Goal: Task Accomplishment & Management: Manage account settings

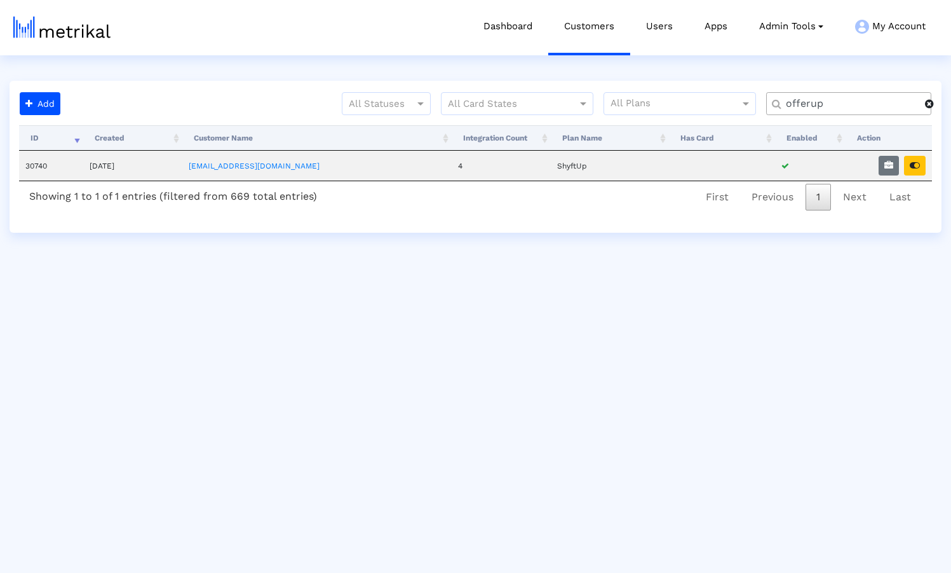
click at [930, 107] on span at bounding box center [929, 103] width 9 height 10
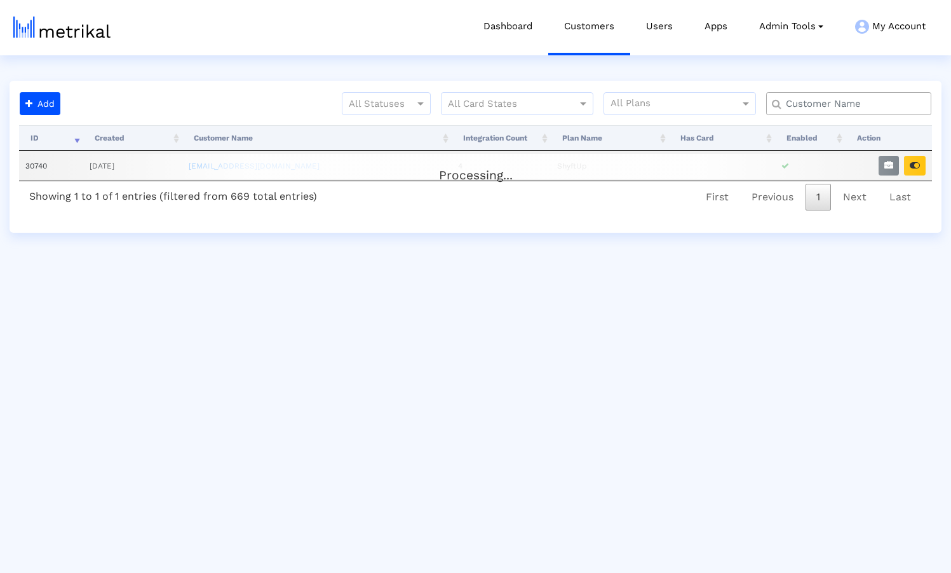
click at [879, 106] on input "text" at bounding box center [851, 103] width 149 height 13
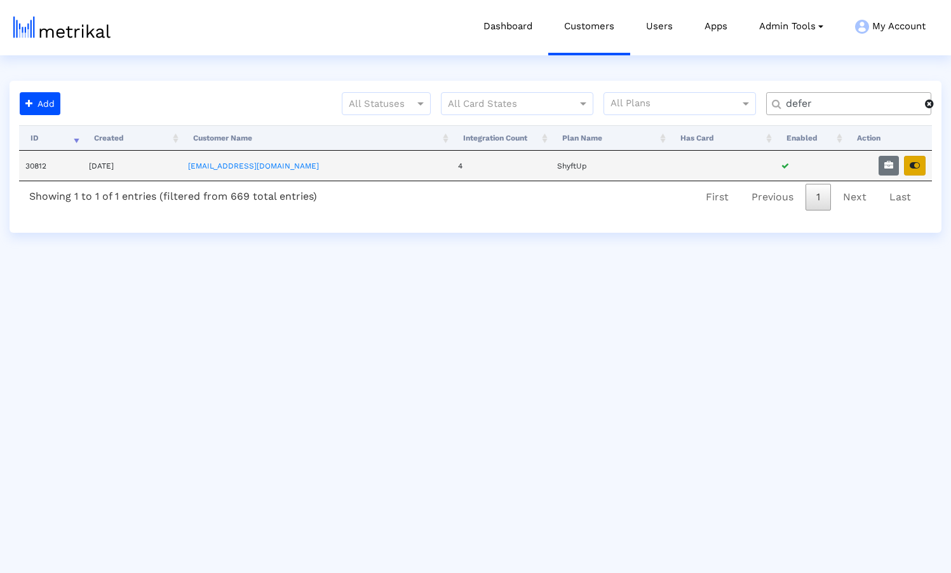
type input "defer"
click at [914, 164] on icon "button" at bounding box center [915, 165] width 10 height 9
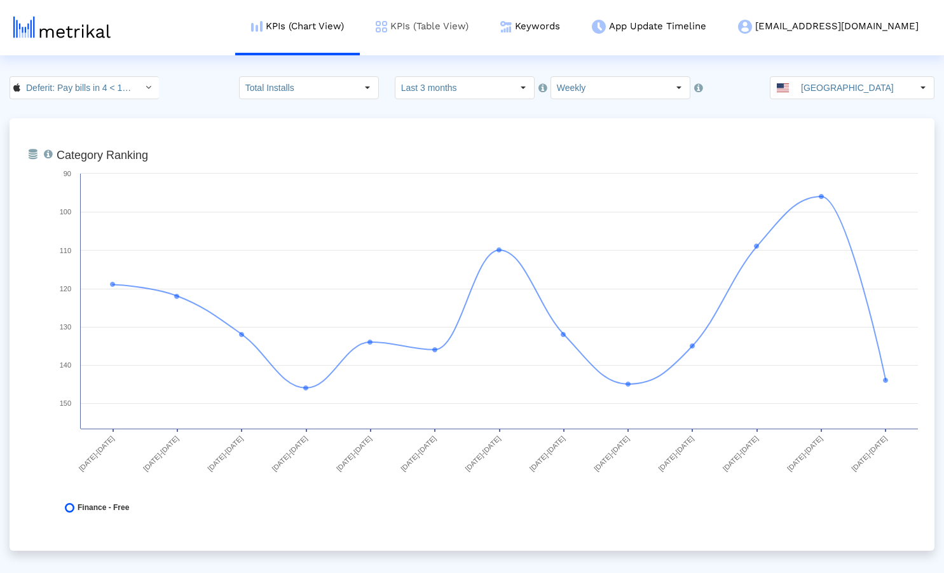
click at [472, 29] on link "KPIs (Table View)" at bounding box center [422, 26] width 125 height 53
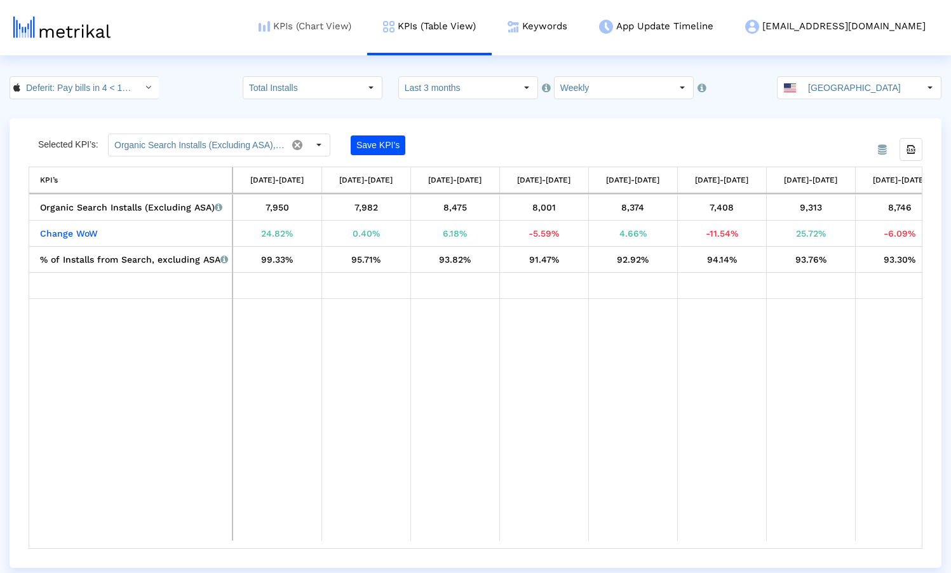
click at [359, 26] on link "KPIs (Chart View)" at bounding box center [305, 26] width 125 height 53
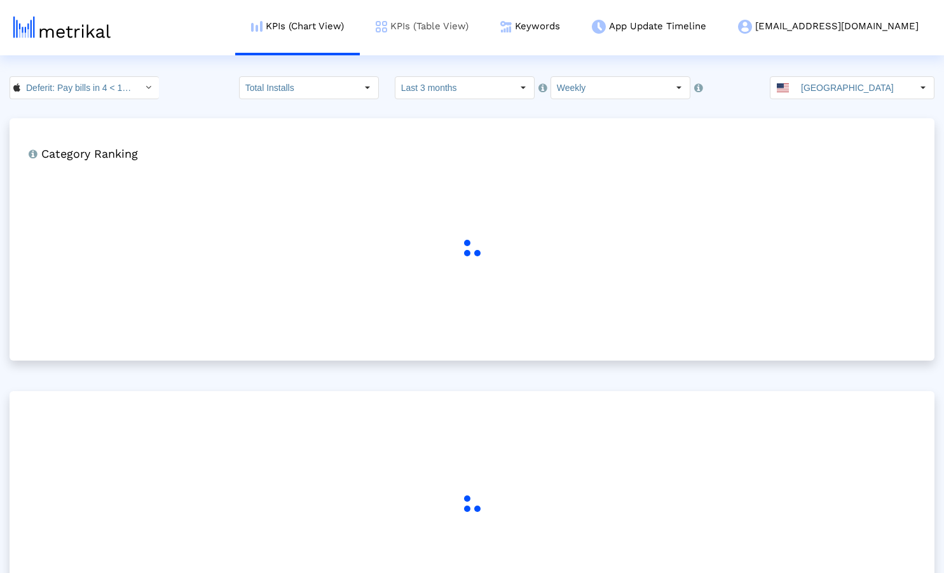
click at [475, 31] on link "KPIs (Table View)" at bounding box center [422, 26] width 125 height 53
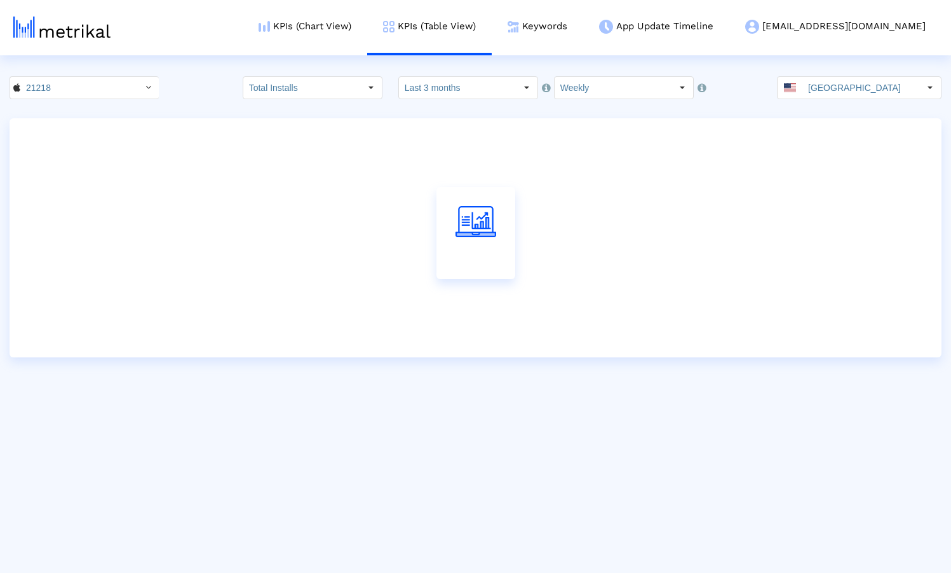
click at [176, 95] on div "21218 Total Installs Select how far back from [DATE] you would like to view the…" at bounding box center [475, 87] width 951 height 23
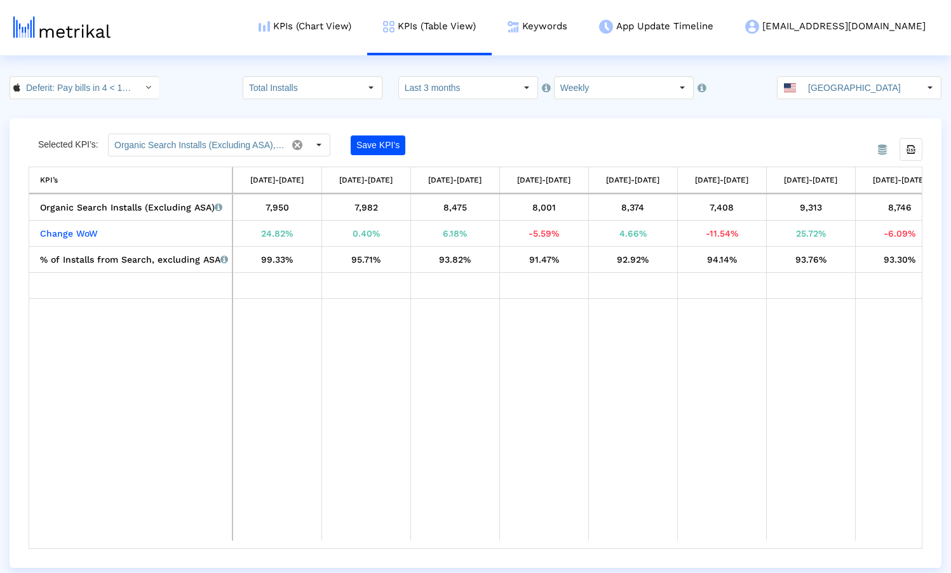
click at [198, 140] on input "Organic Search Installs (Excluding ASA), Change WoW Organic Search Installs (Ex…" at bounding box center [198, 145] width 178 height 22
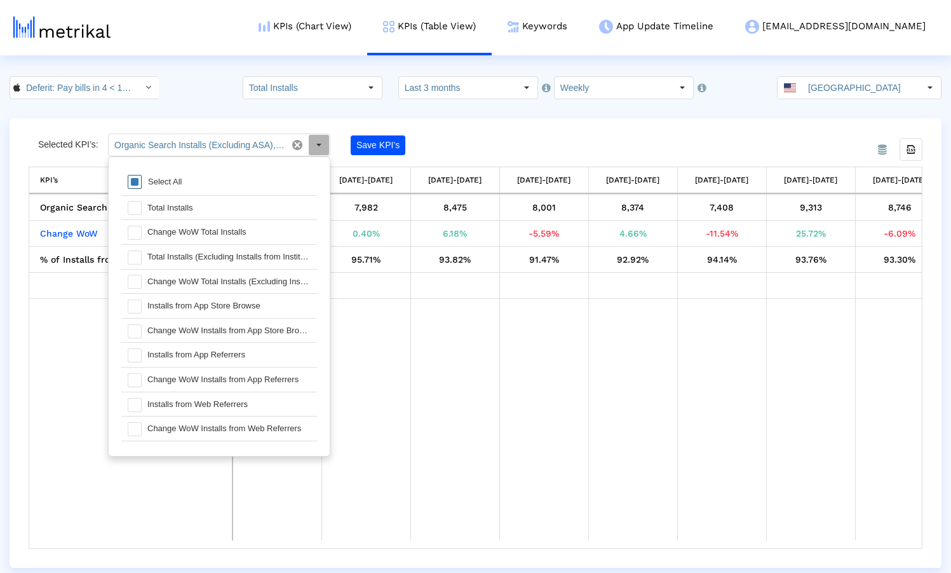
click at [140, 180] on span at bounding box center [135, 182] width 14 height 14
type input "Organic Search Installs (Excluding ASA), Change WoW Organic Search Installs (Ex…"
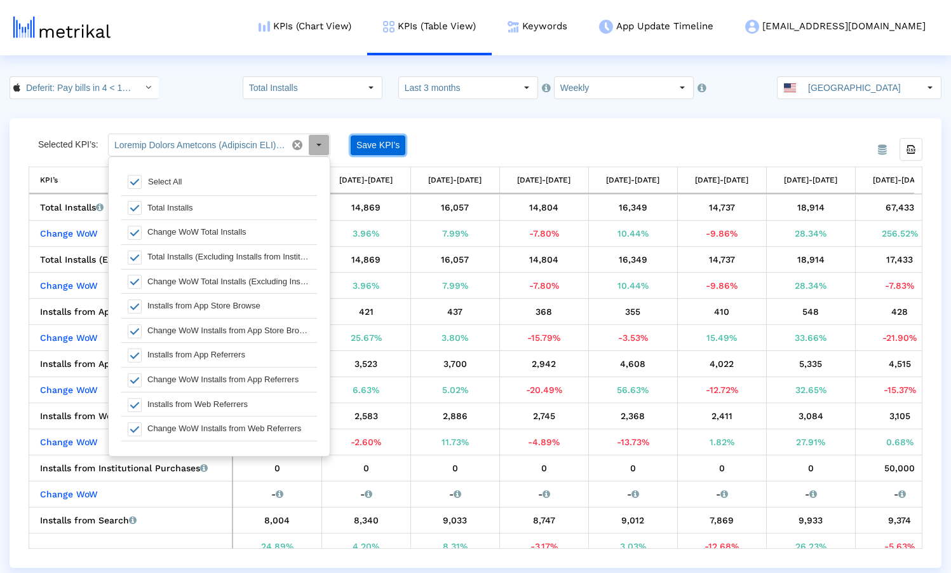
click at [383, 144] on button "Save KPI’s" at bounding box center [378, 145] width 55 height 20
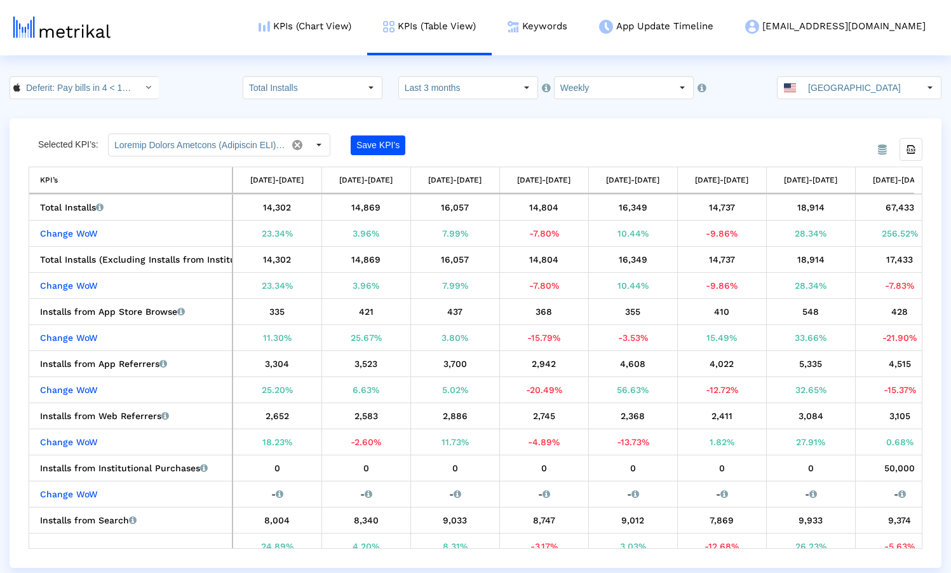
click at [496, 133] on div "From Database Selected KPI’s: Save KPI’s Export all data KPI’s KPI’s [DATE]-[DA…" at bounding box center [476, 342] width 932 height 449
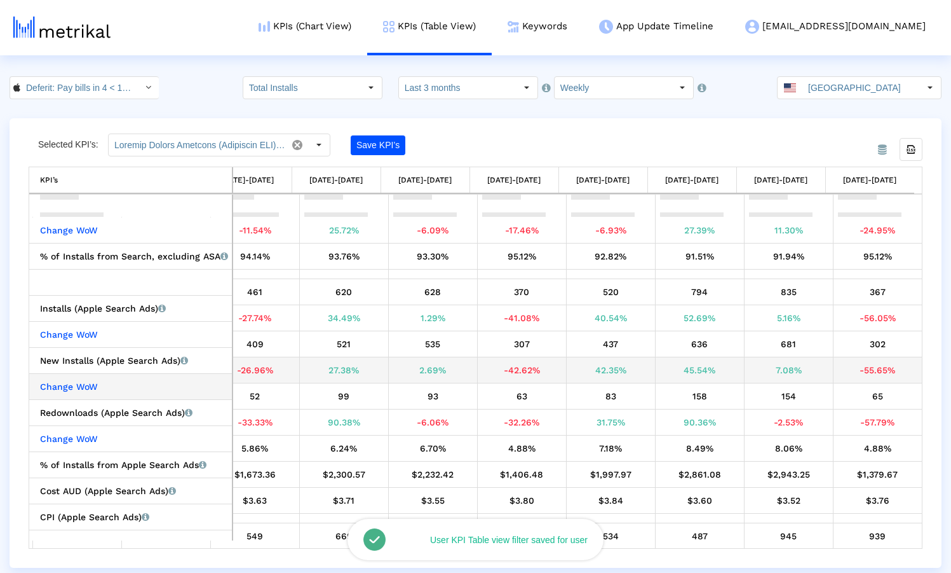
scroll to position [447, 475]
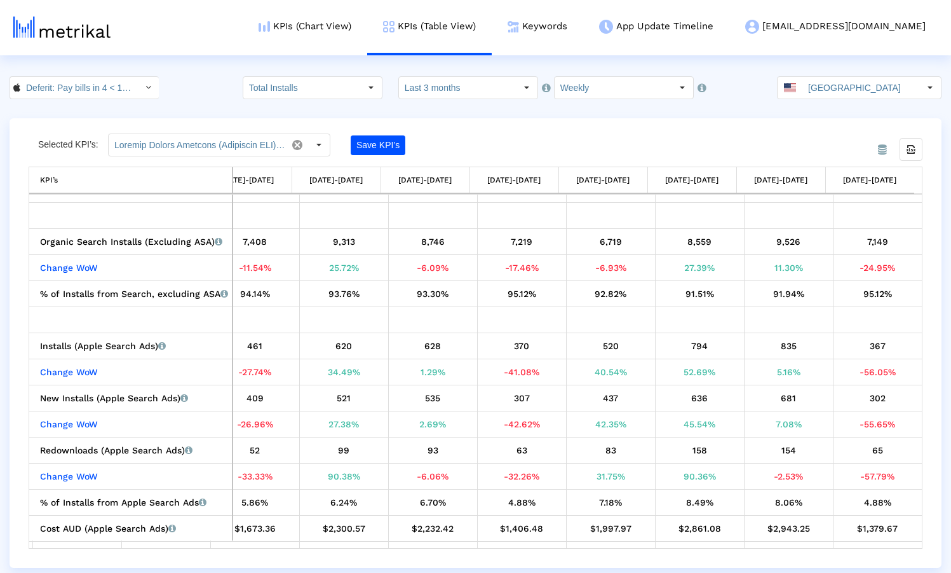
click at [208, 90] on div "Deferit: Pay bills in 4 < 1454473561 > Total Installs Select how far back from …" at bounding box center [475, 87] width 951 height 23
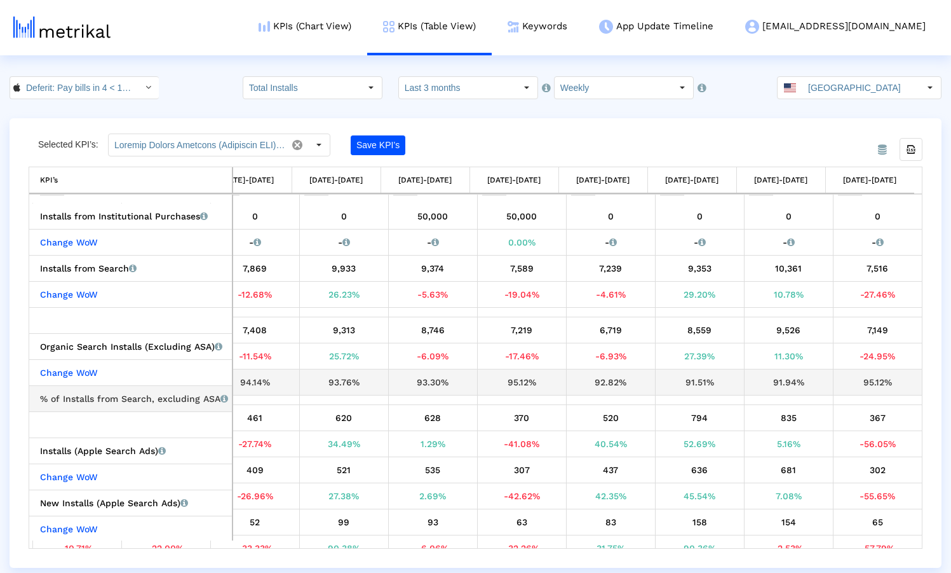
scroll to position [283, 475]
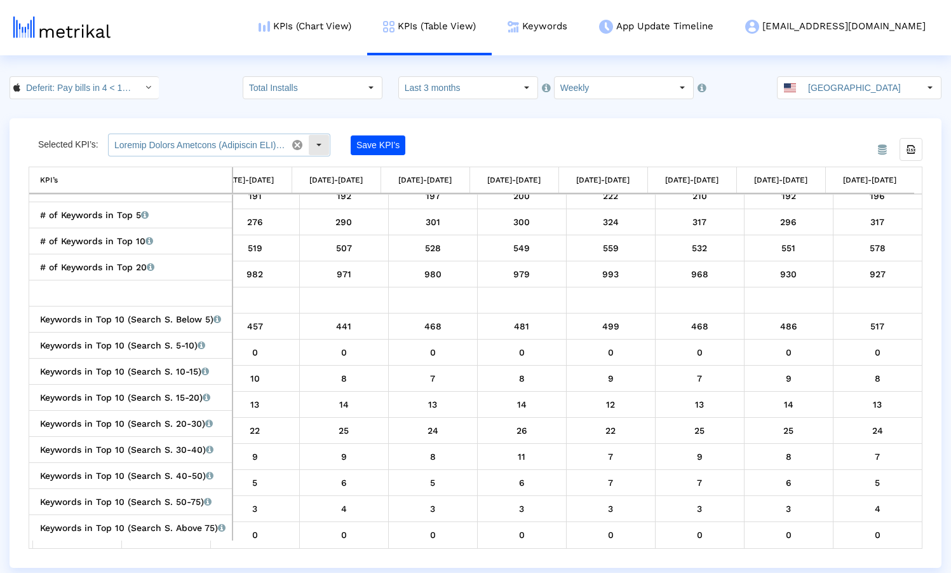
click at [214, 141] on input "text" at bounding box center [198, 145] width 178 height 22
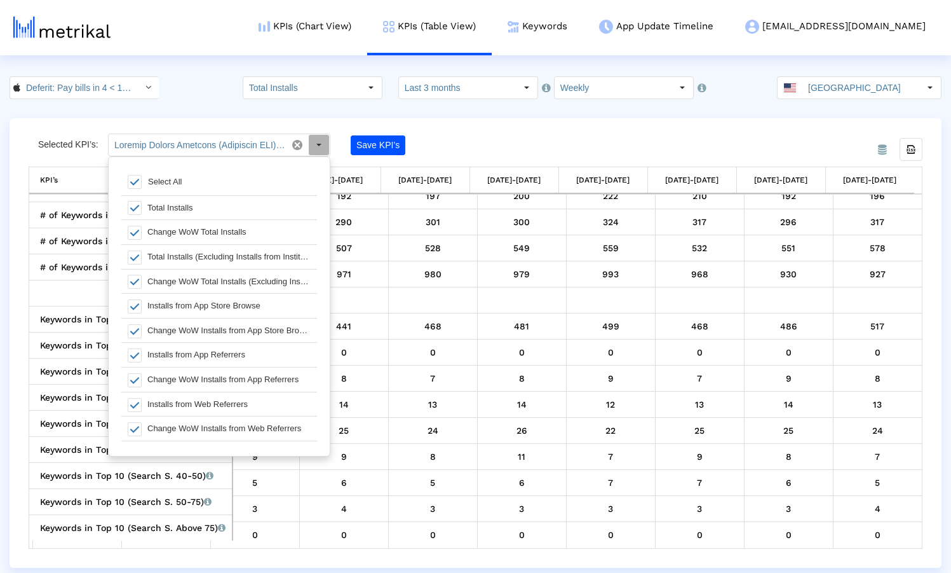
click at [205, 90] on div "Deferit: Pay bills in 4 < 1454473561 > Total Installs Select how far back from …" at bounding box center [475, 87] width 951 height 23
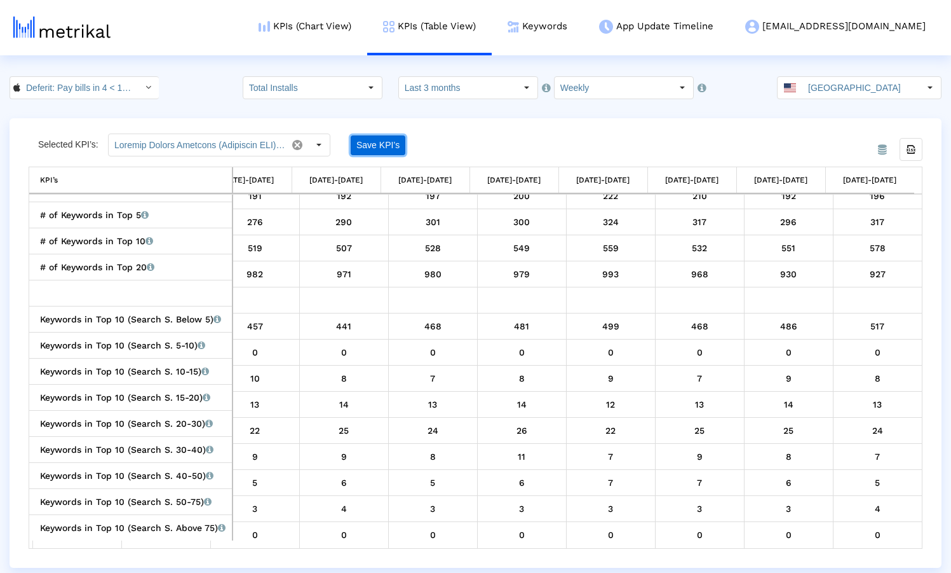
click at [394, 140] on button "Save KPI’s" at bounding box center [378, 145] width 55 height 20
click at [452, 131] on div "From Database Selected KPI’s: Pull down to refresh... Release to refresh... Ref…" at bounding box center [476, 342] width 932 height 449
click at [186, 86] on div "Deferit: Pay bills in 4 < 1454473561 > Total Installs Select how far back from …" at bounding box center [475, 87] width 951 height 23
